Goal: Book appointment/travel/reservation

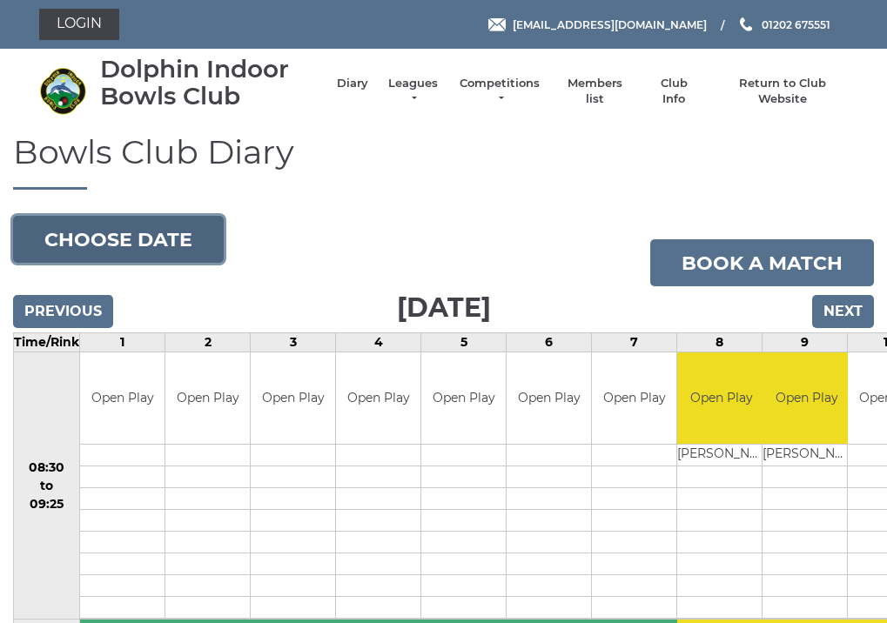
click at [143, 236] on button "Choose date" at bounding box center [118, 239] width 211 height 47
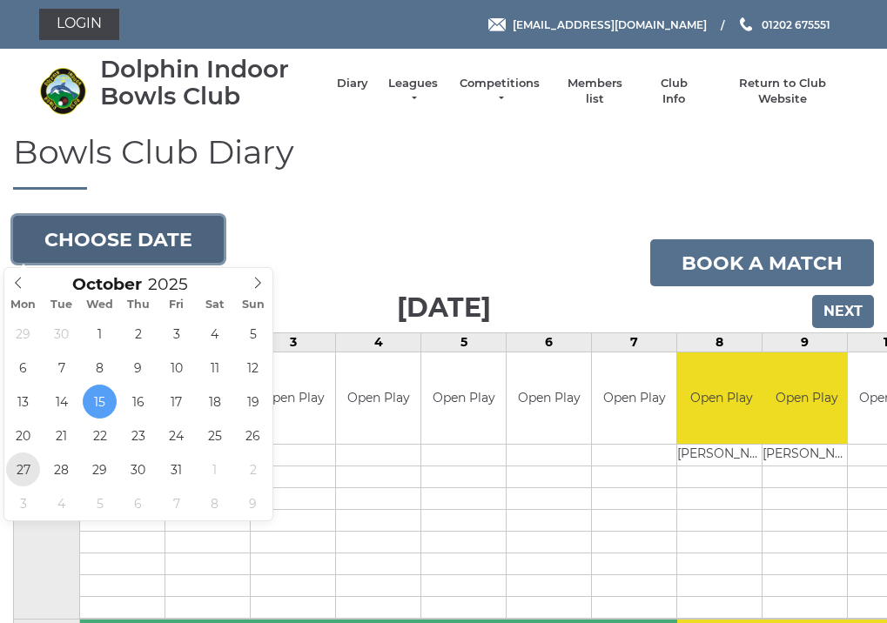
type input "[DATE]"
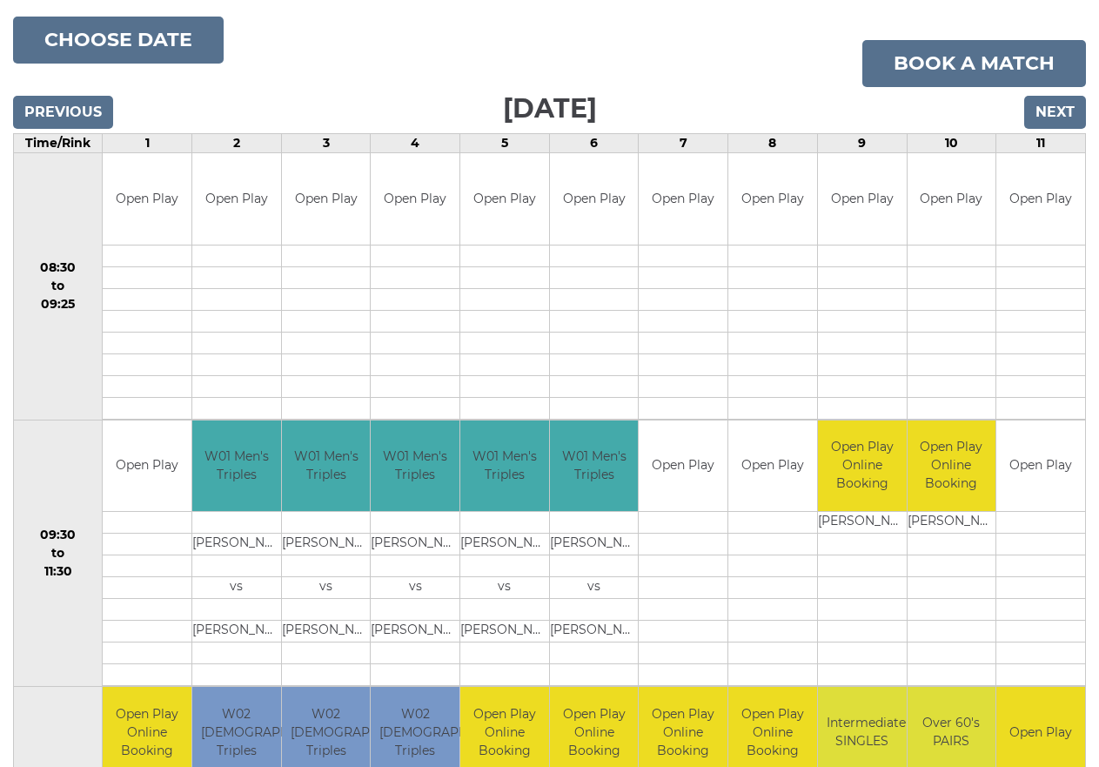
scroll to position [198, 0]
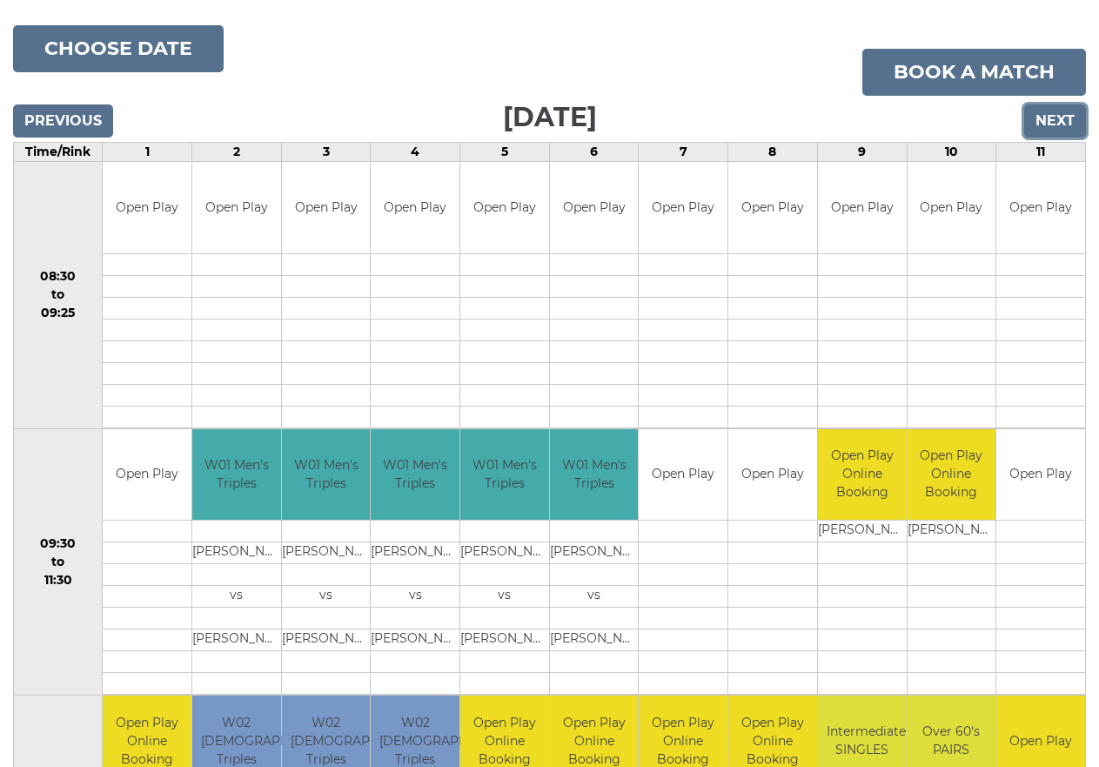
click at [886, 120] on input "Next" at bounding box center [1055, 120] width 62 height 33
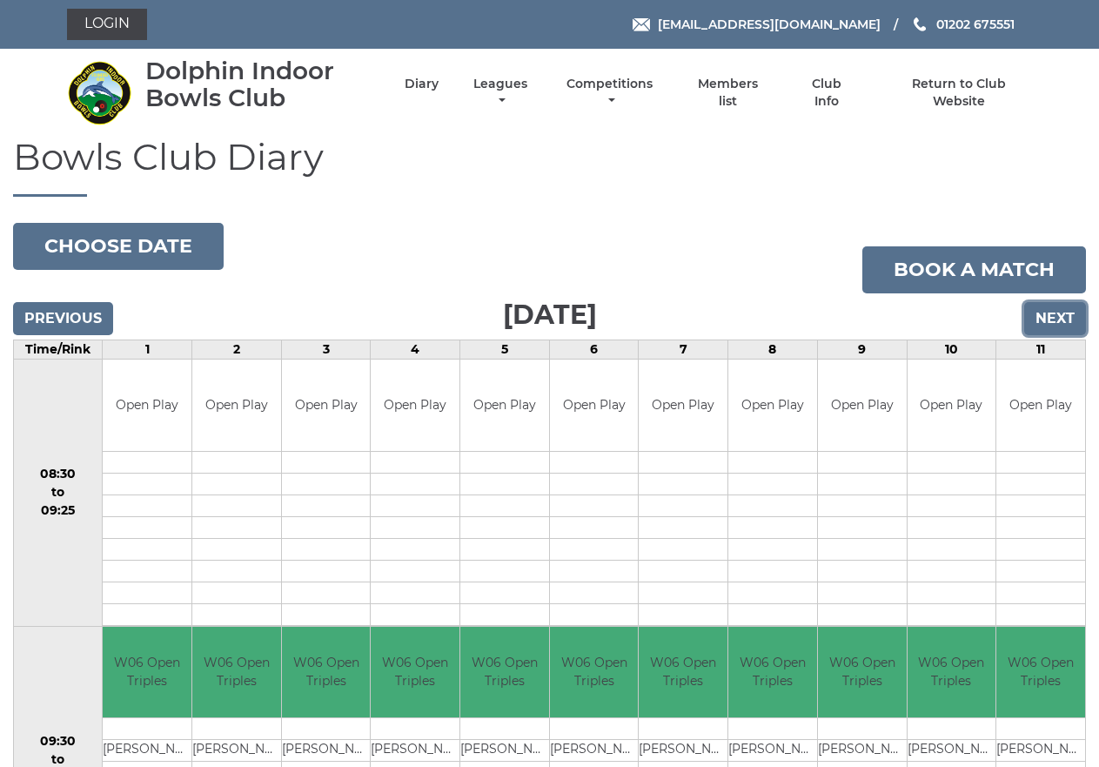
click at [1050, 318] on input "Next" at bounding box center [1055, 318] width 62 height 33
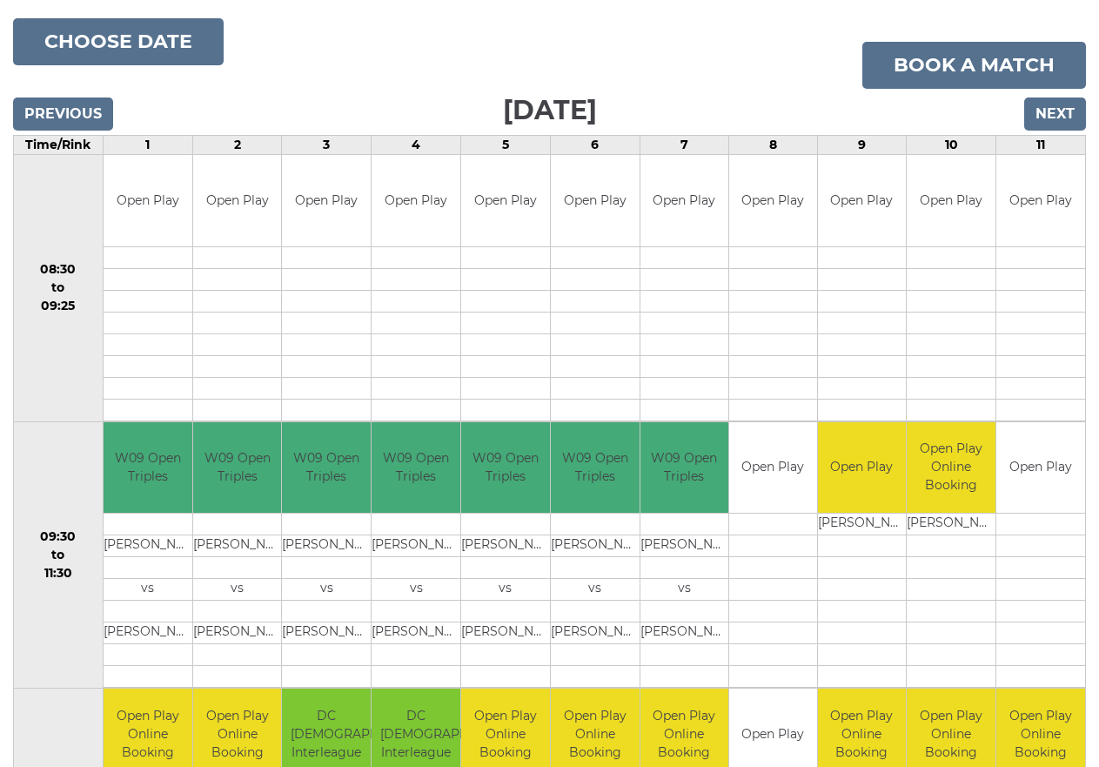
scroll to position [285, 0]
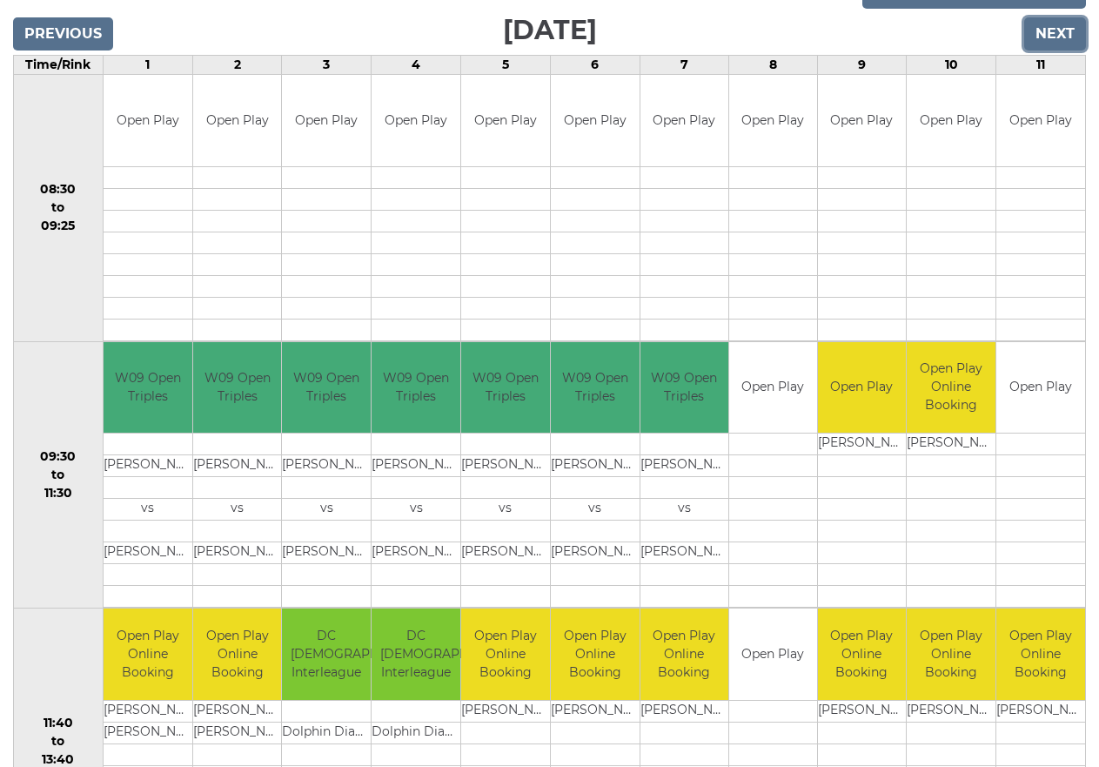
click at [1044, 34] on input "Next" at bounding box center [1055, 33] width 62 height 33
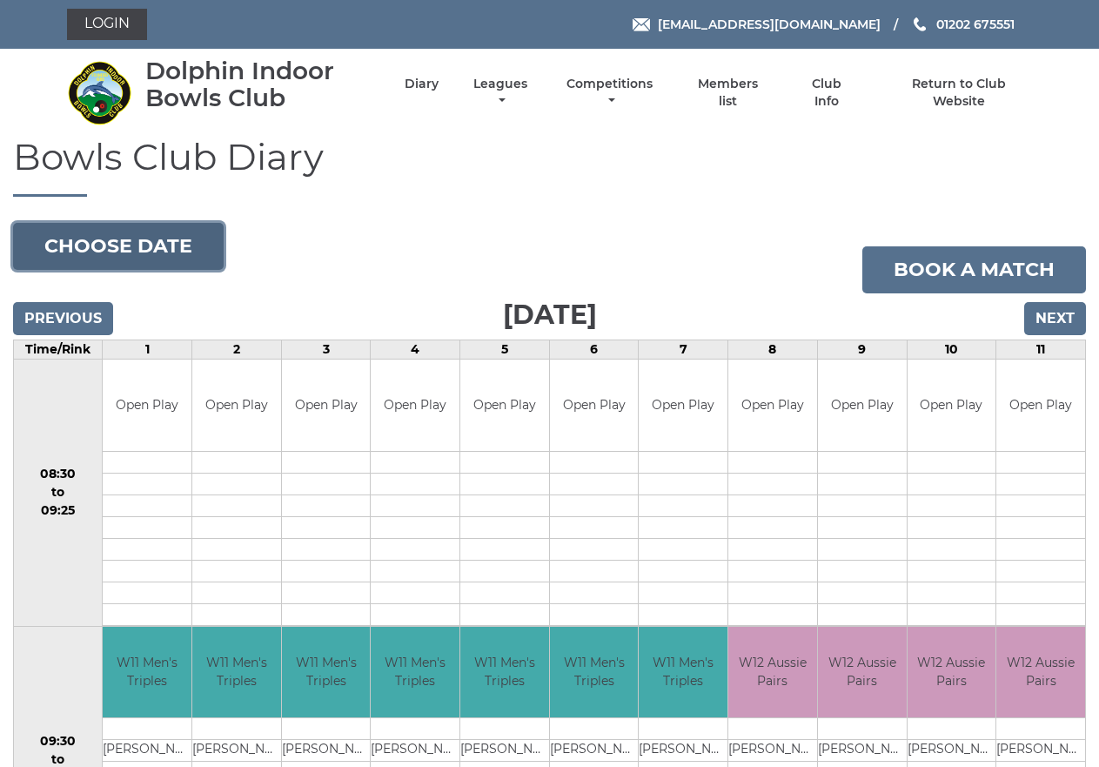
click at [117, 246] on button "Choose date" at bounding box center [118, 246] width 211 height 47
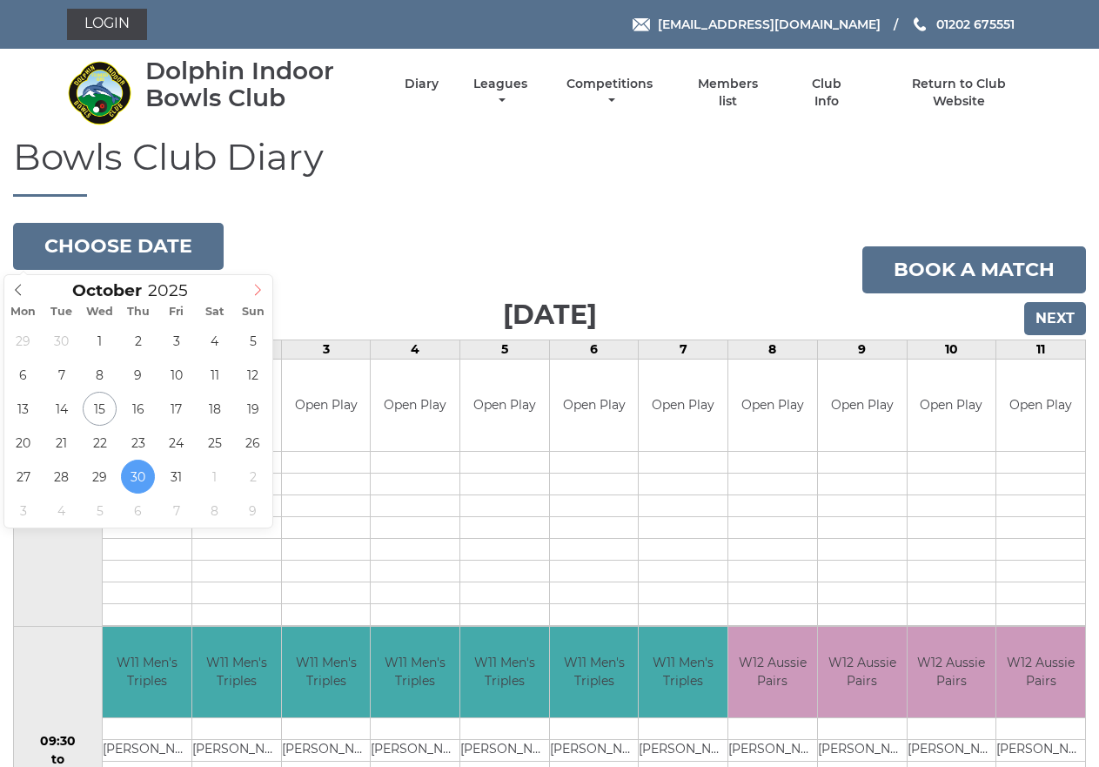
click at [262, 292] on icon at bounding box center [258, 290] width 12 height 12
type input "2025-11-03"
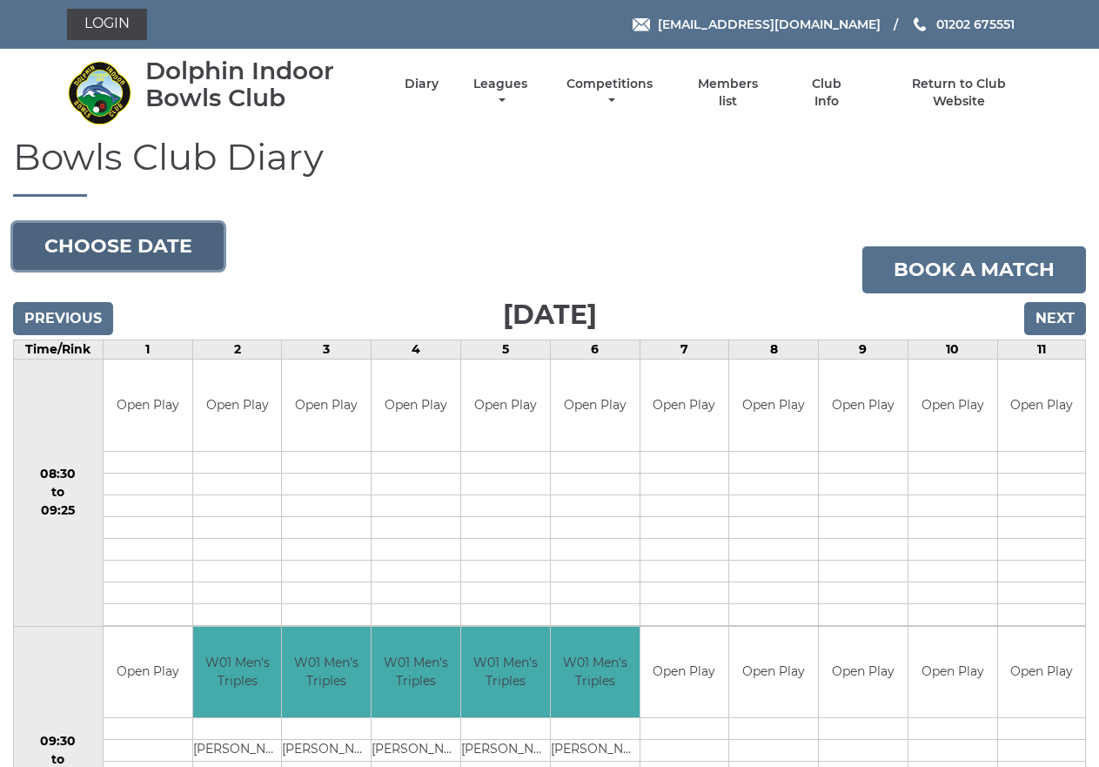
click at [160, 247] on button "Choose date" at bounding box center [118, 246] width 211 height 47
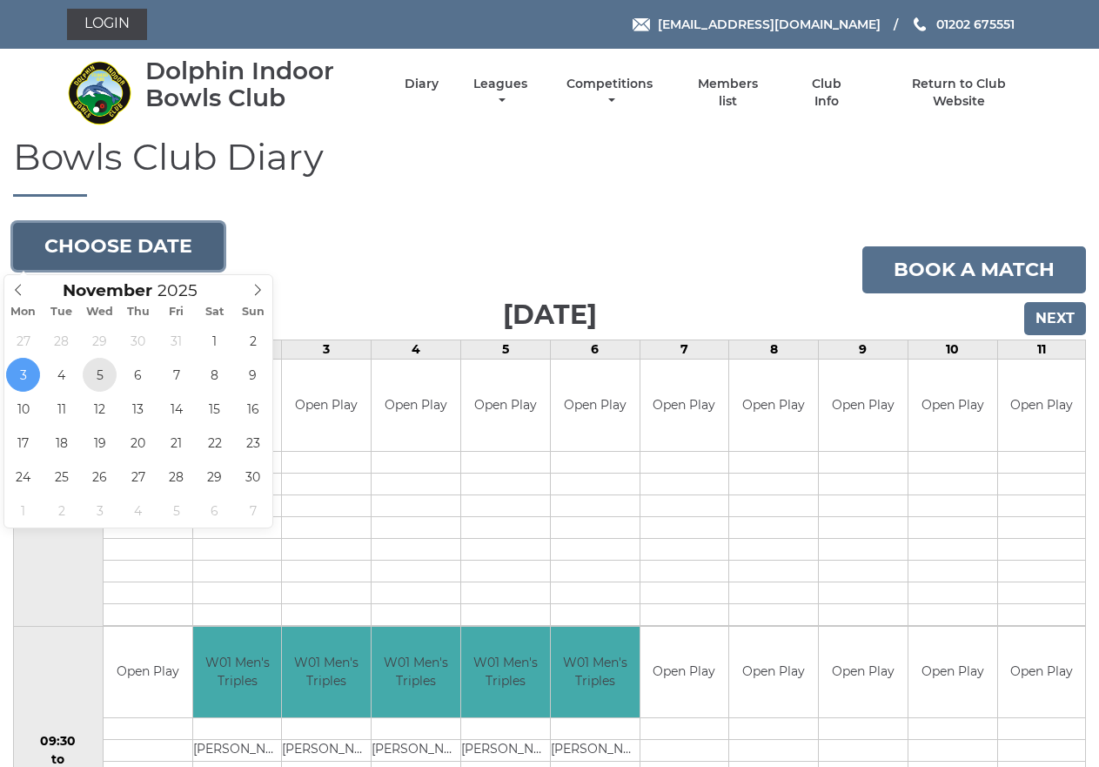
type input "2025-11-05"
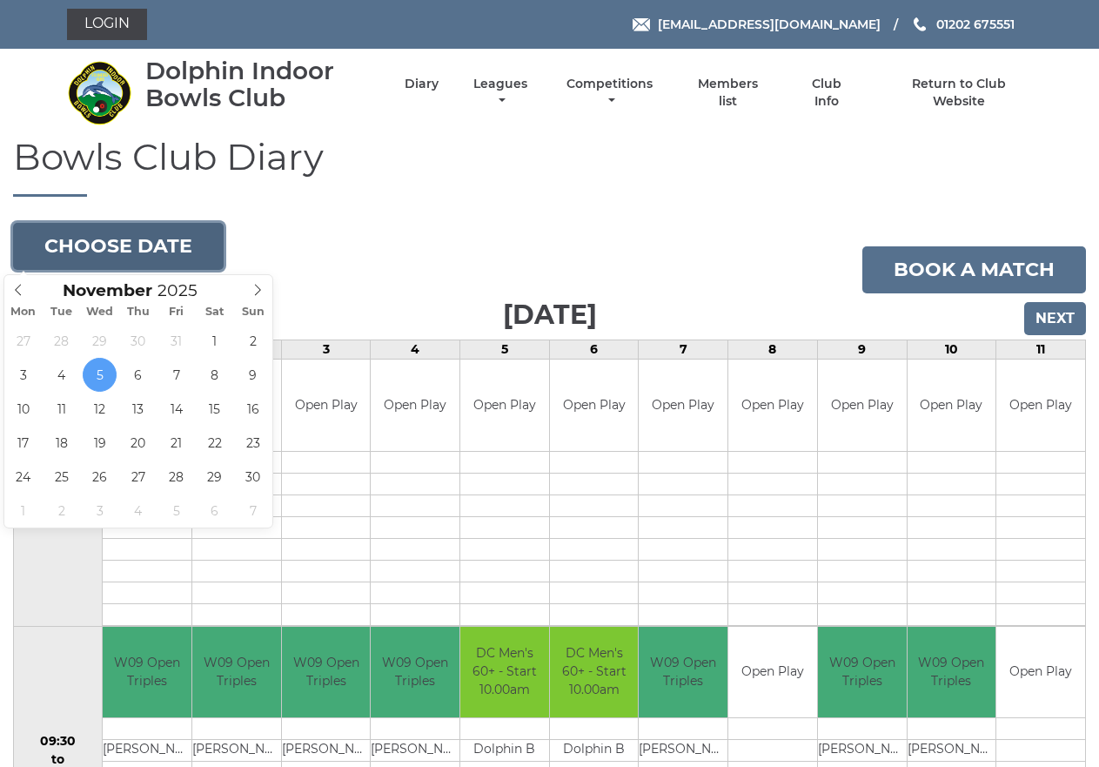
click at [104, 243] on button "Choose date" at bounding box center [118, 246] width 211 height 47
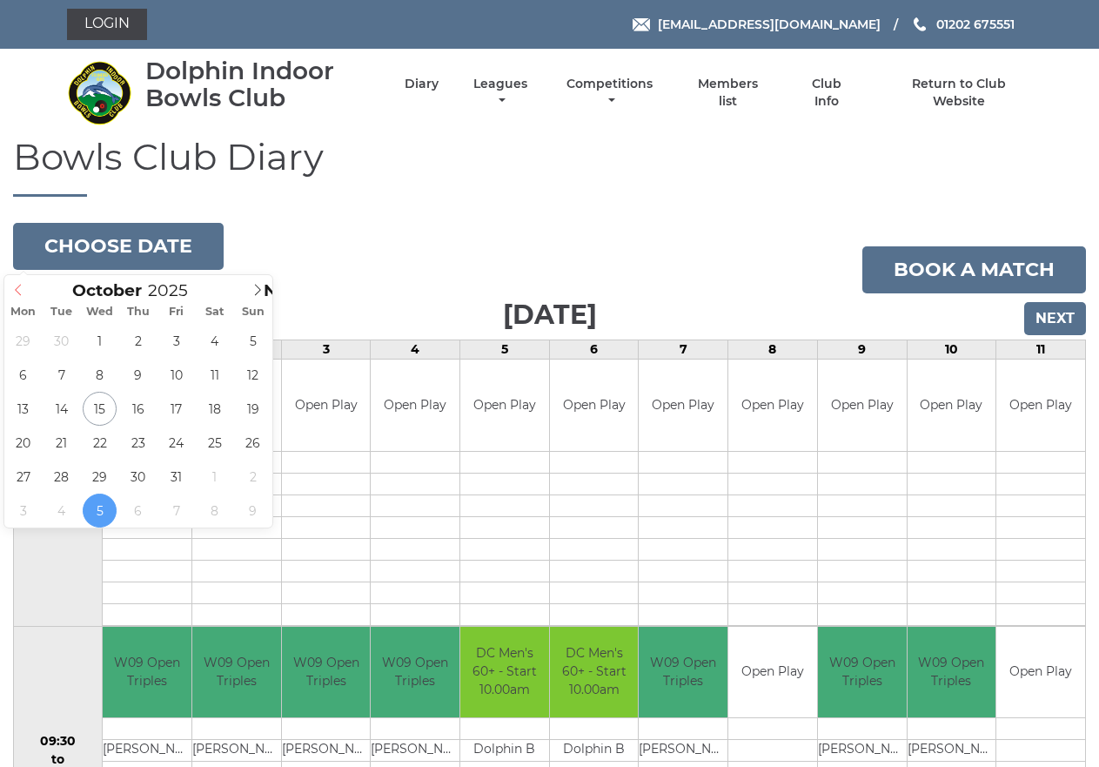
click at [23, 287] on icon at bounding box center [18, 290] width 12 height 12
type input "[DATE]"
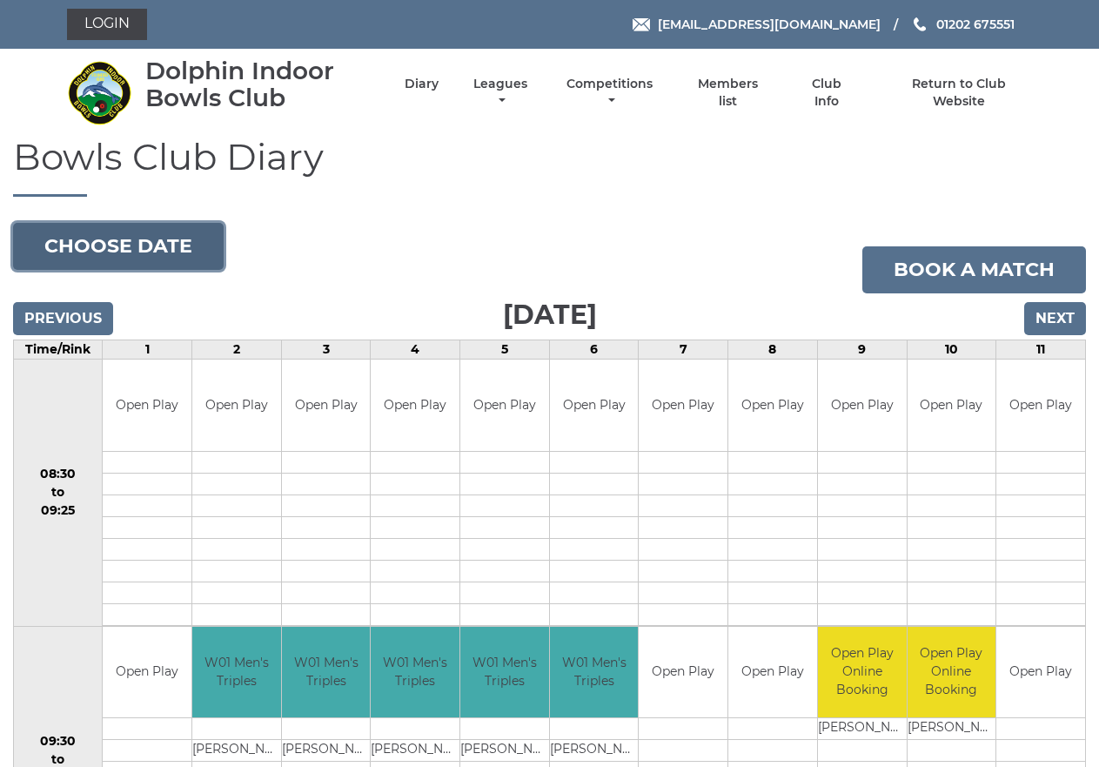
click at [138, 249] on button "Choose date" at bounding box center [118, 246] width 211 height 47
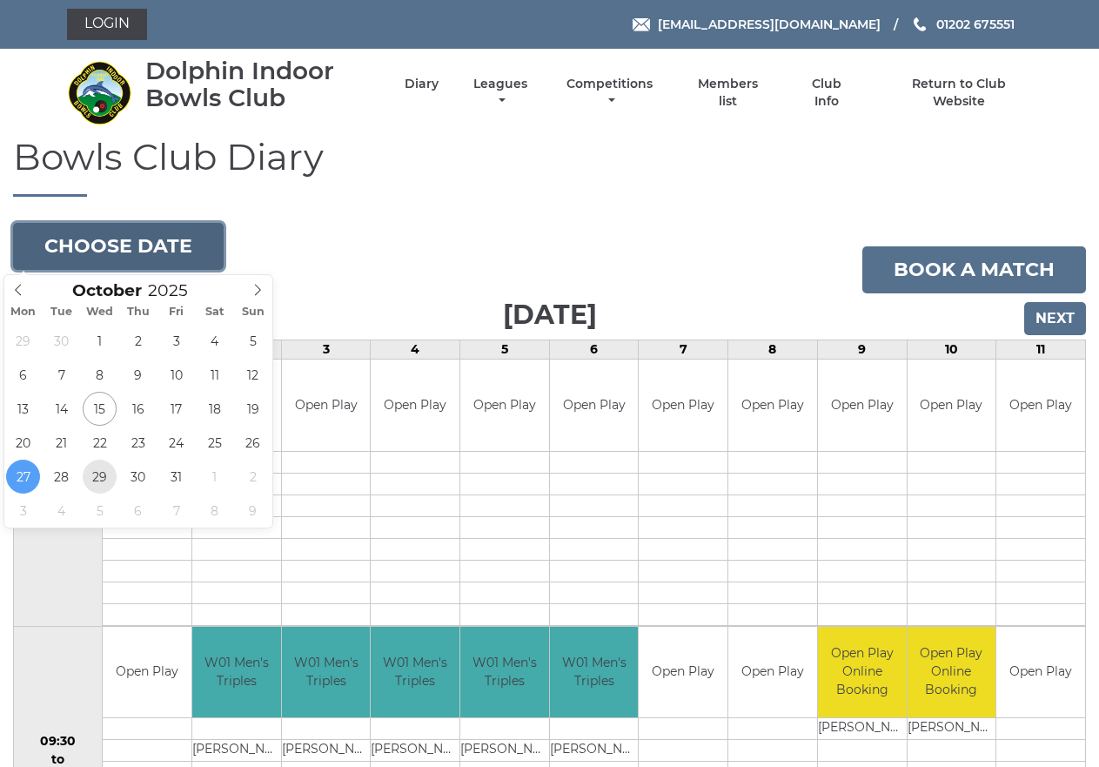
type input "[DATE]"
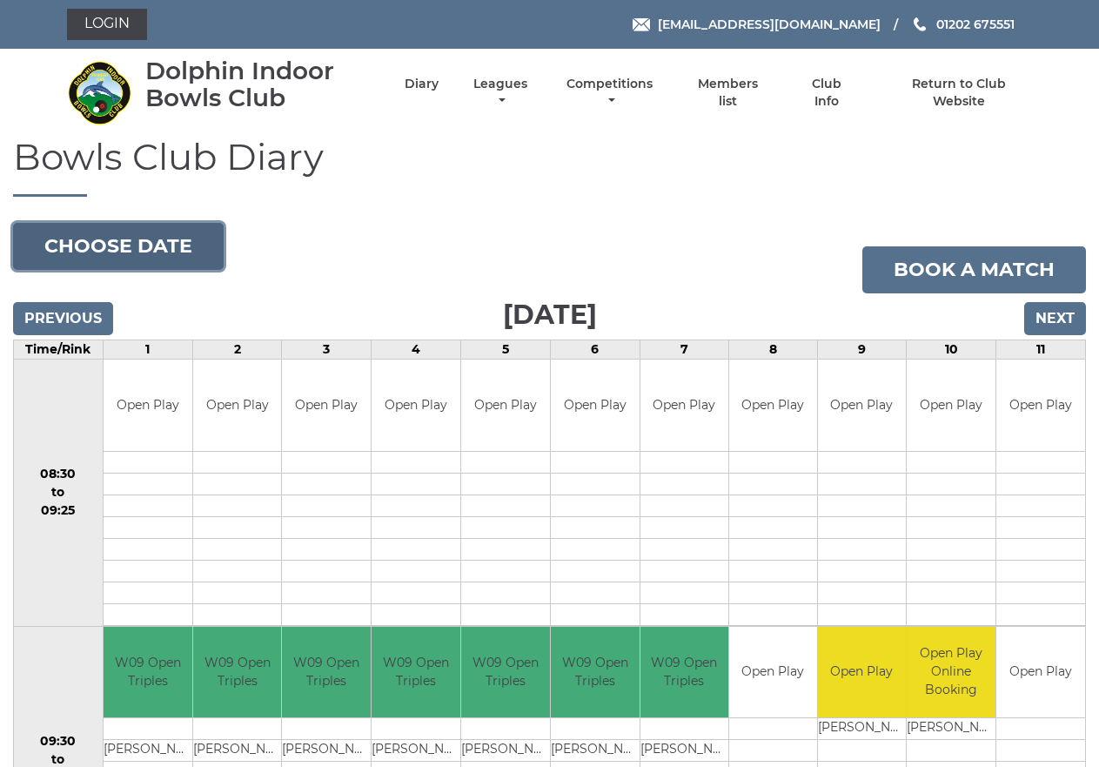
click at [125, 240] on button "Choose date" at bounding box center [118, 246] width 211 height 47
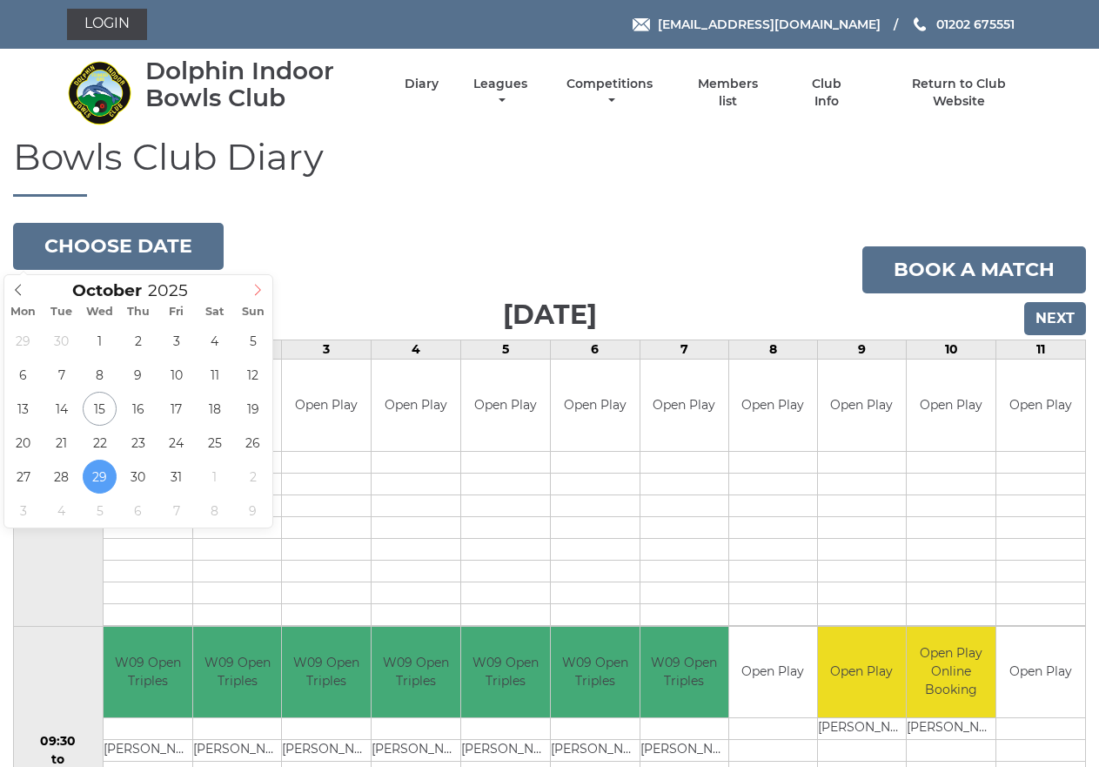
click at [252, 289] on icon at bounding box center [258, 290] width 12 height 12
type input "2025-11-06"
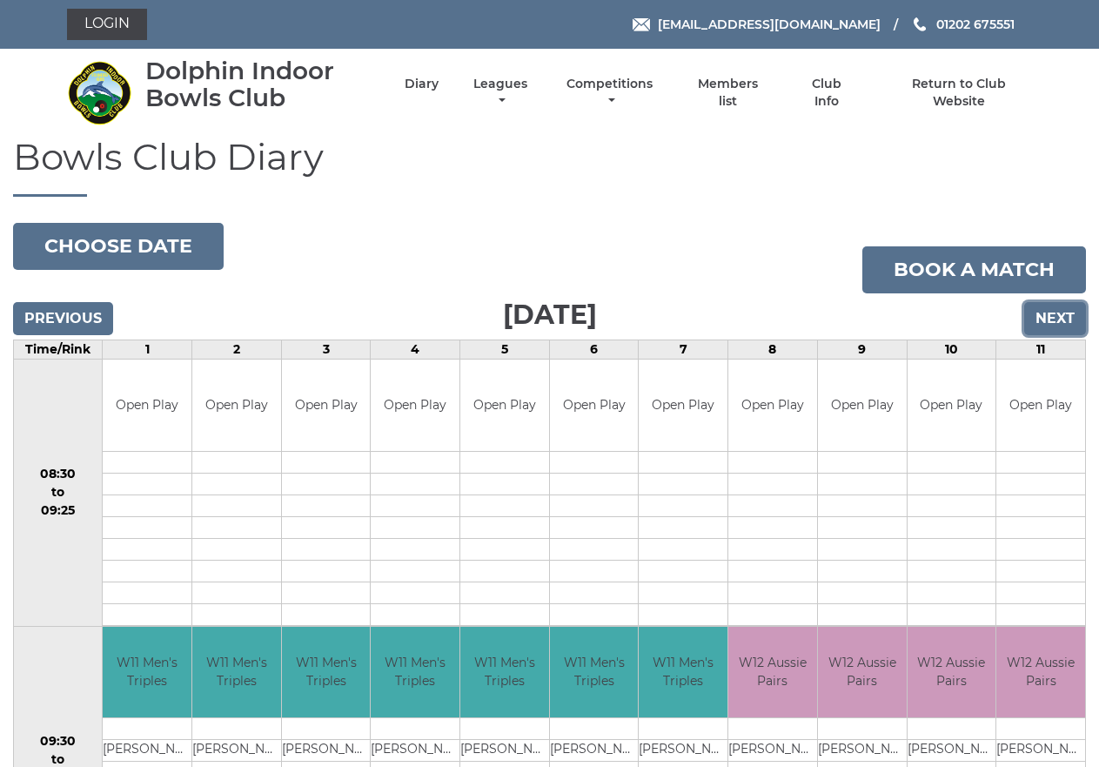
click at [1043, 312] on input "Next" at bounding box center [1055, 318] width 62 height 33
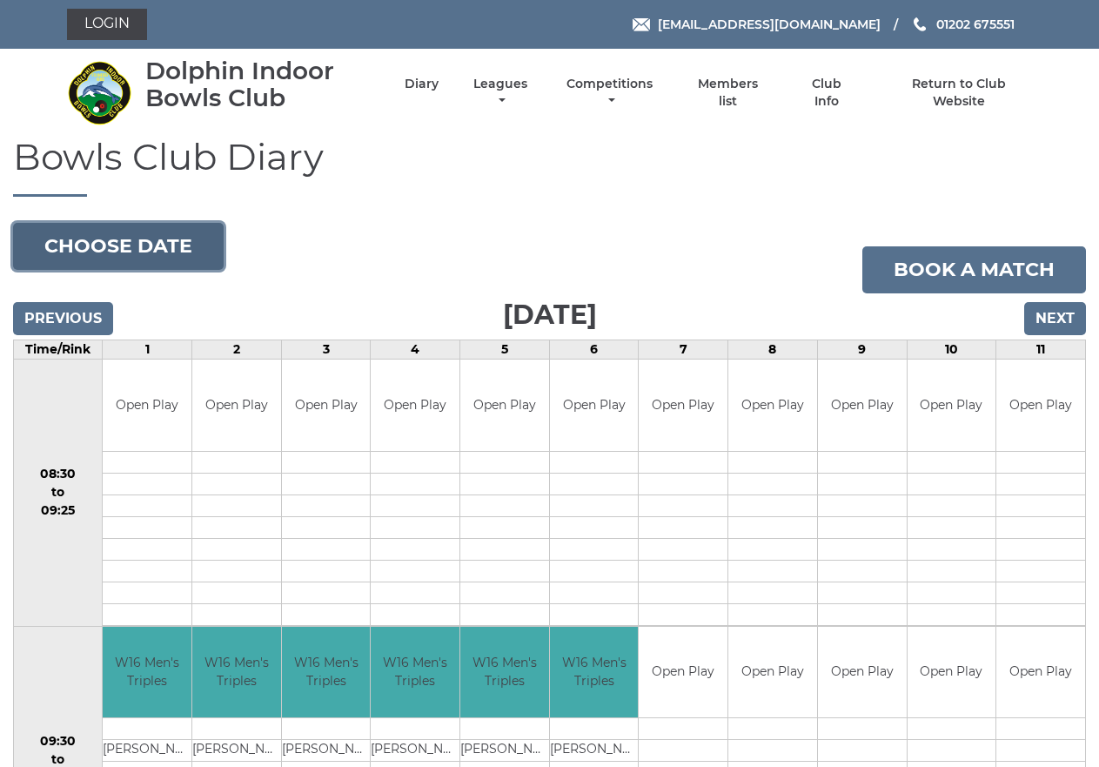
click at [77, 238] on button "Choose date" at bounding box center [118, 246] width 211 height 47
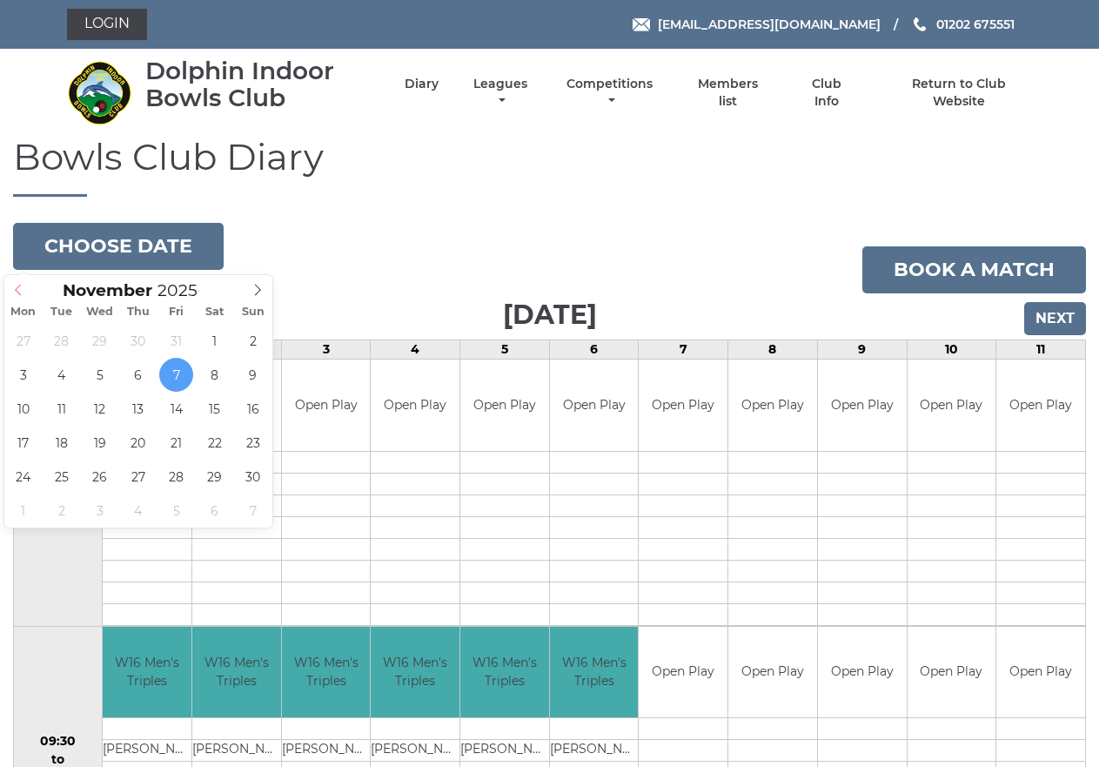
click at [11, 292] on span at bounding box center [18, 287] width 29 height 24
type input "[DATE]"
